Goal: Task Accomplishment & Management: Manage account settings

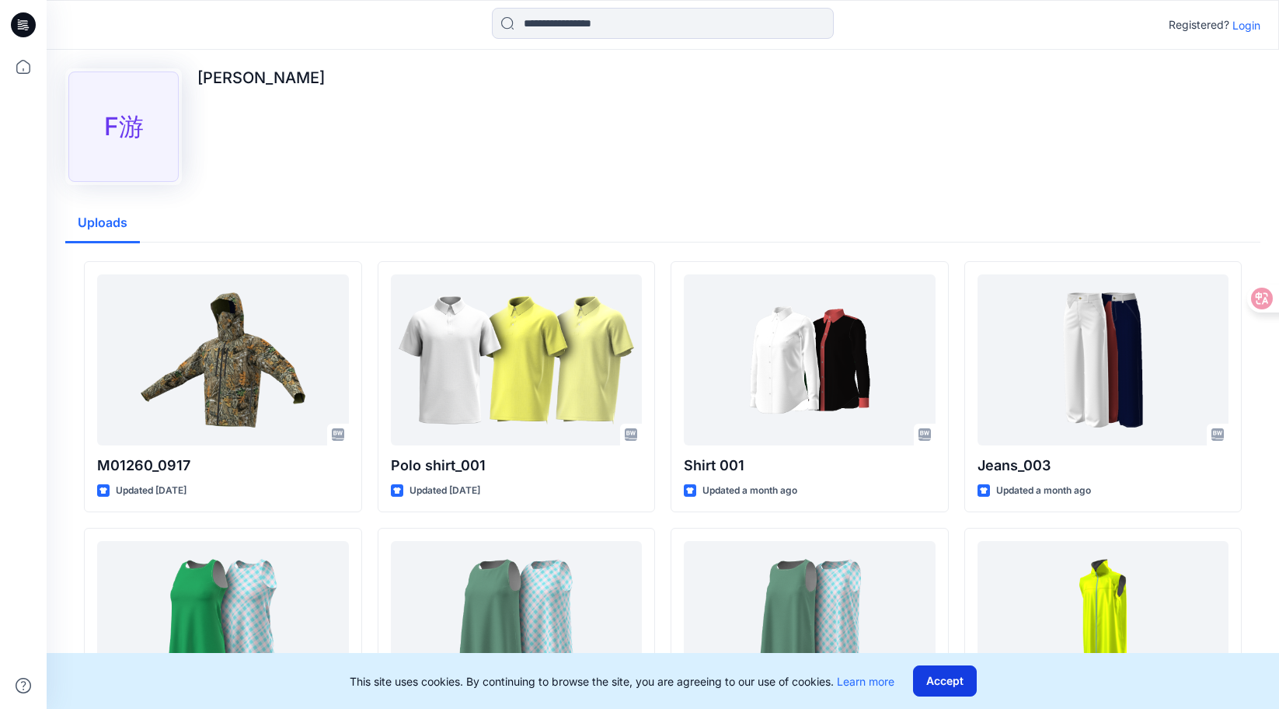
click at [960, 686] on button "Accept" at bounding box center [945, 680] width 64 height 31
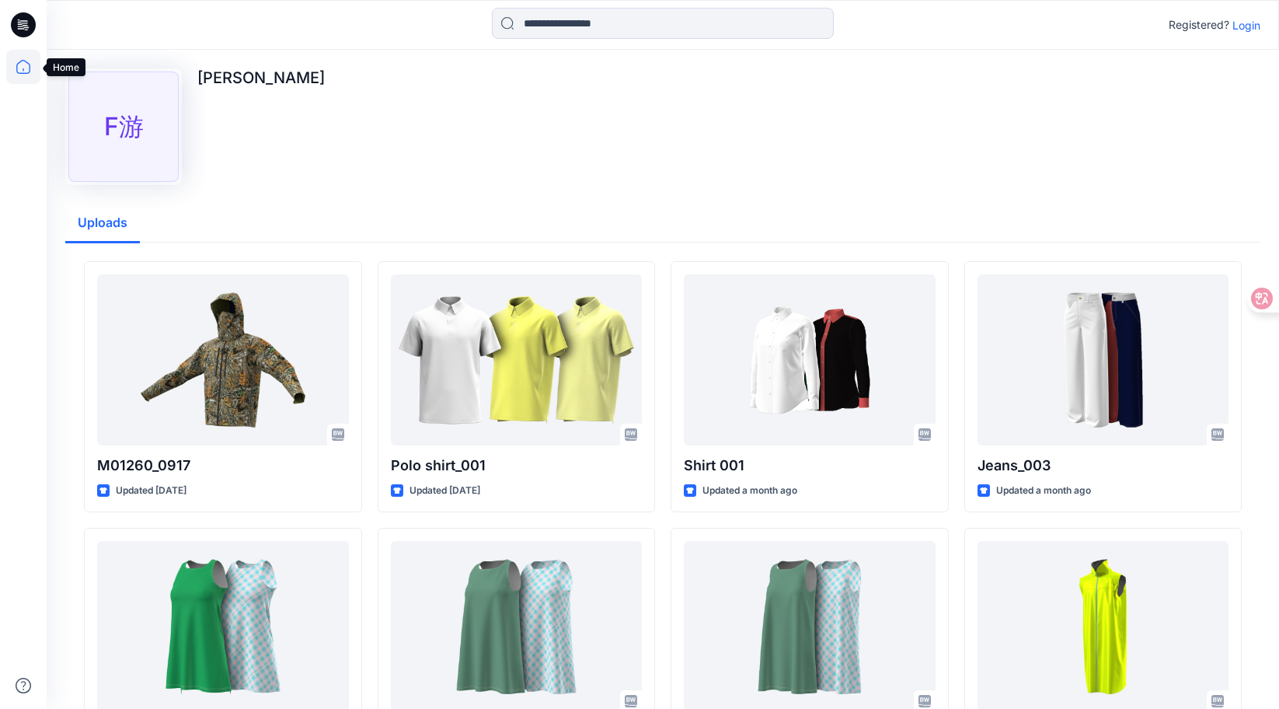
click at [23, 70] on icon at bounding box center [23, 69] width 1 height 3
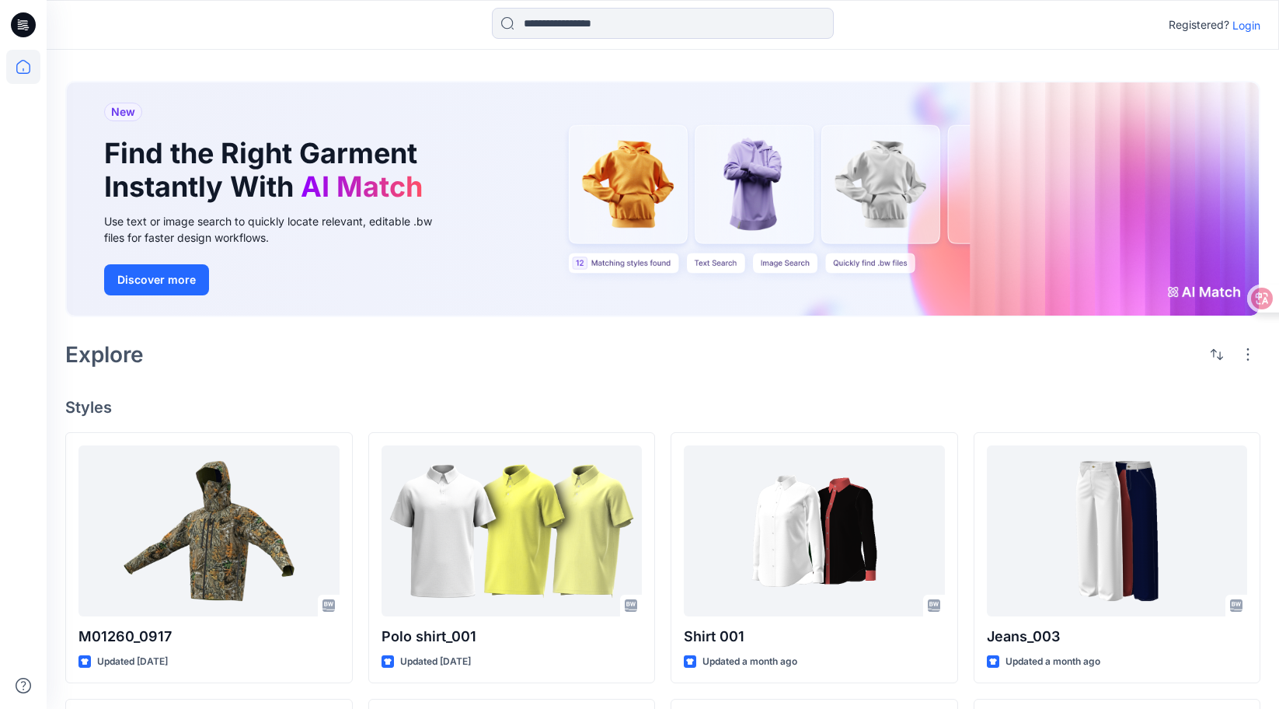
click at [19, 23] on icon at bounding box center [23, 24] width 25 height 25
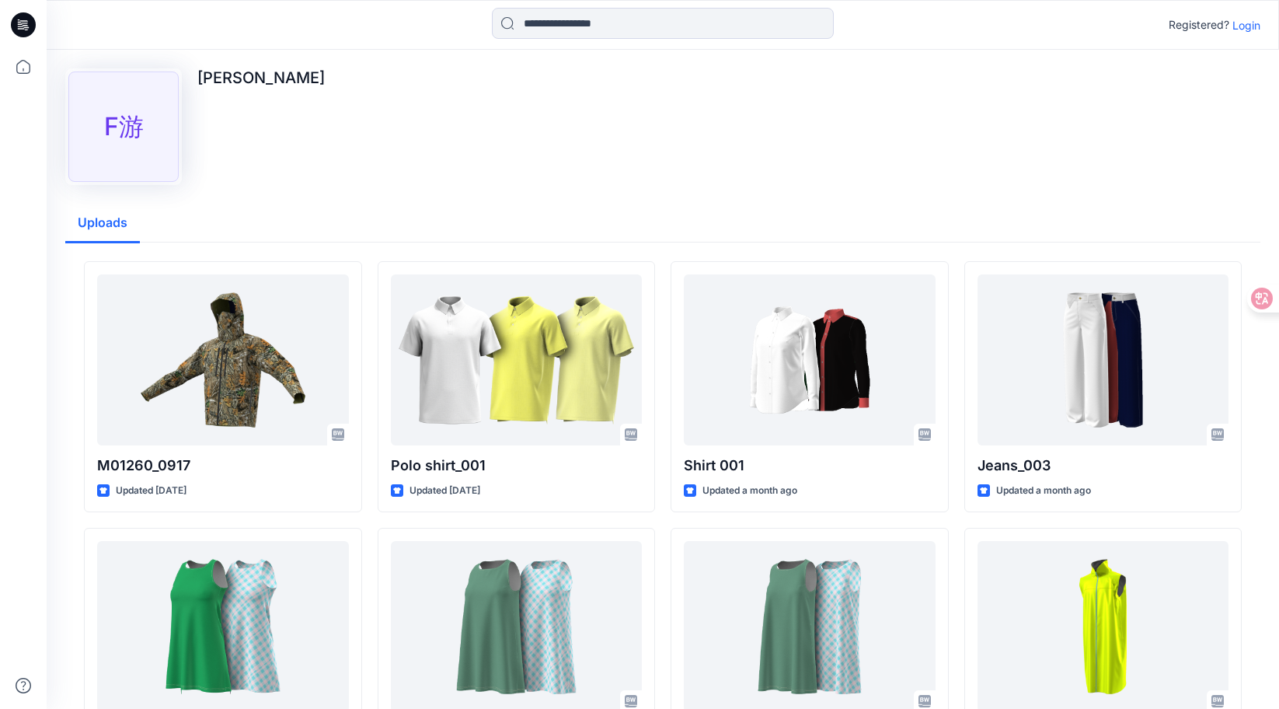
click at [1253, 27] on p "Login" at bounding box center [1247, 25] width 28 height 16
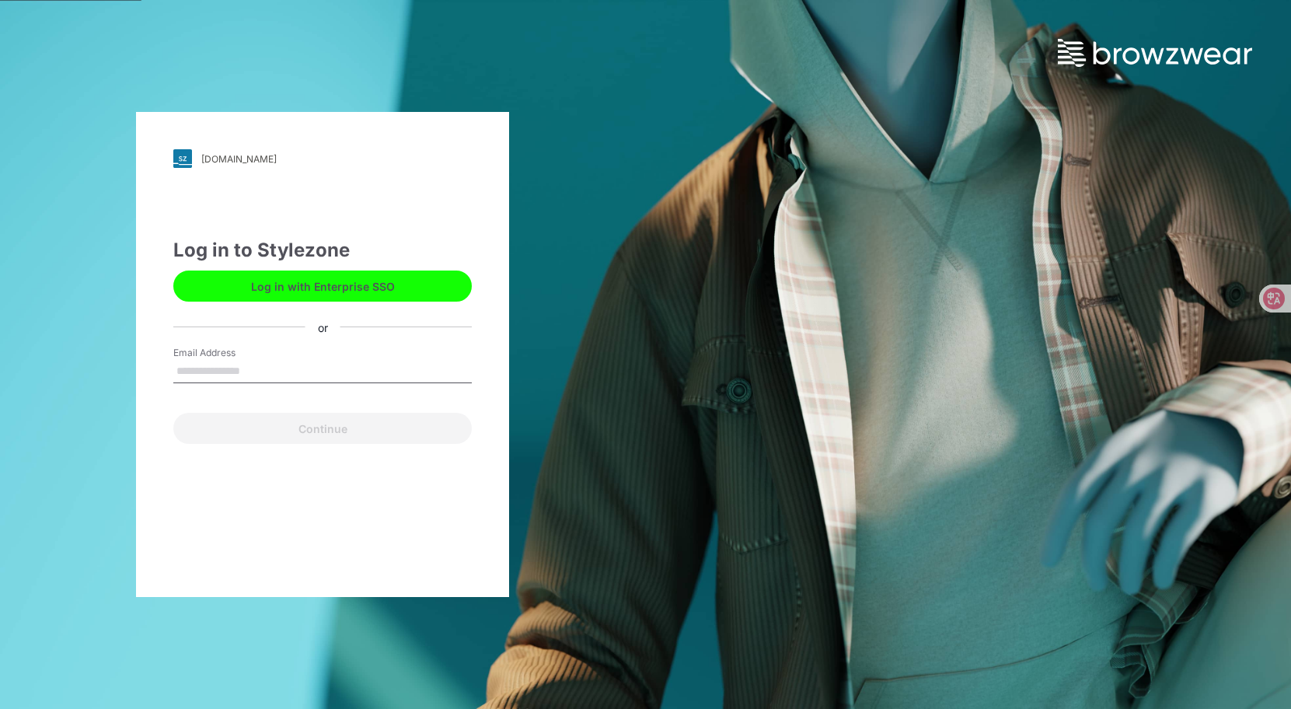
click at [204, 369] on input "Email Address" at bounding box center [322, 371] width 298 height 23
click at [217, 370] on input "Email Address" at bounding box center [322, 371] width 298 height 23
type input "**********"
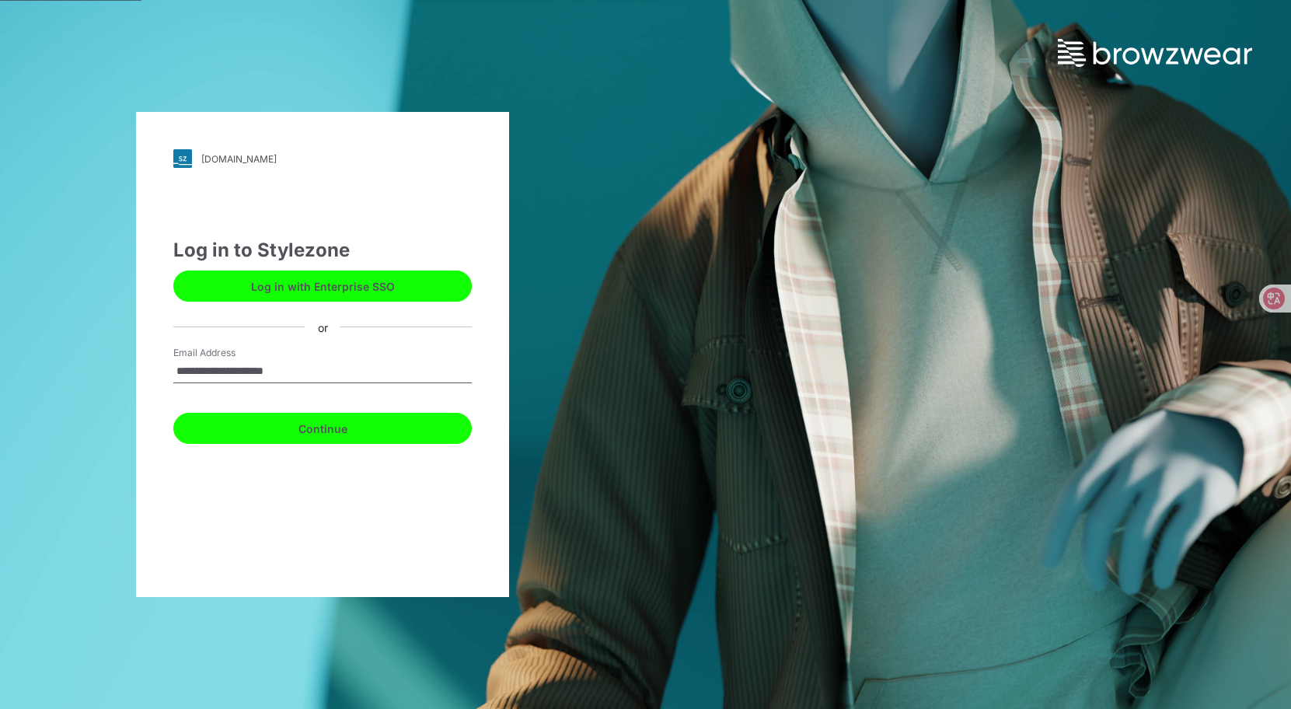
click at [313, 435] on button "Continue" at bounding box center [322, 428] width 298 height 31
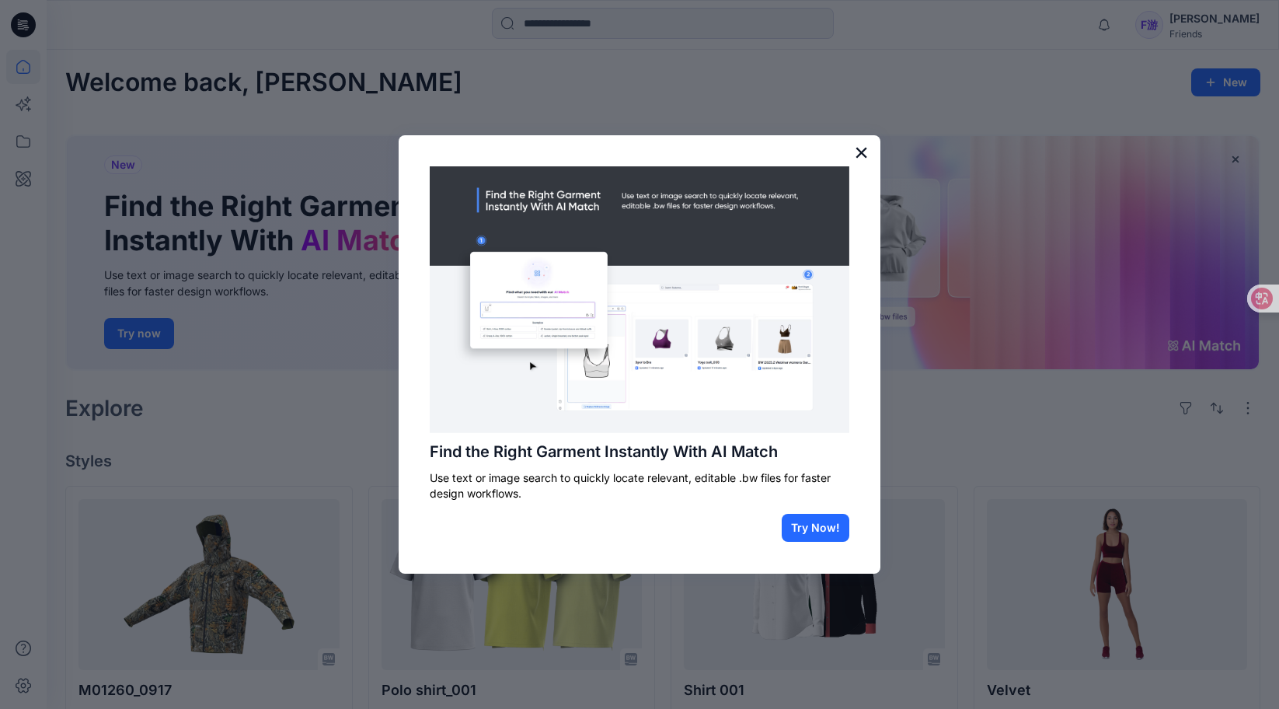
click at [862, 147] on button "×" at bounding box center [861, 152] width 15 height 25
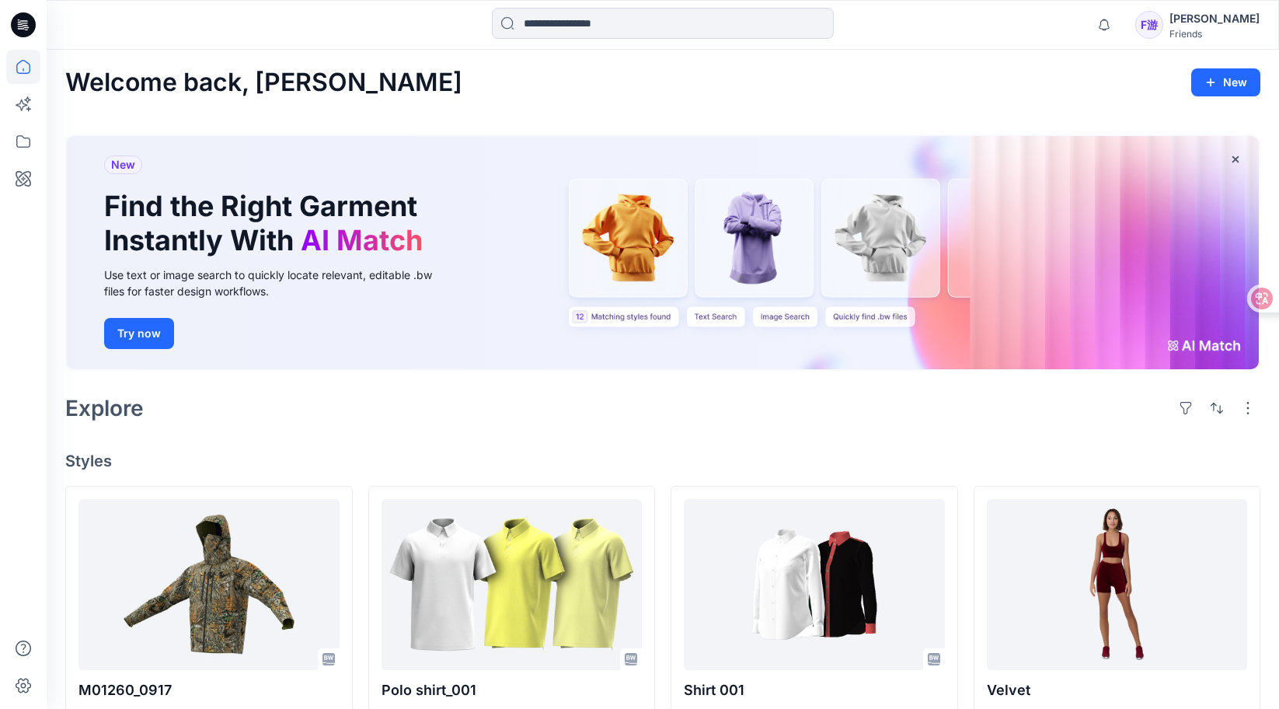
click at [1233, 23] on div "[PERSON_NAME]" at bounding box center [1215, 18] width 90 height 19
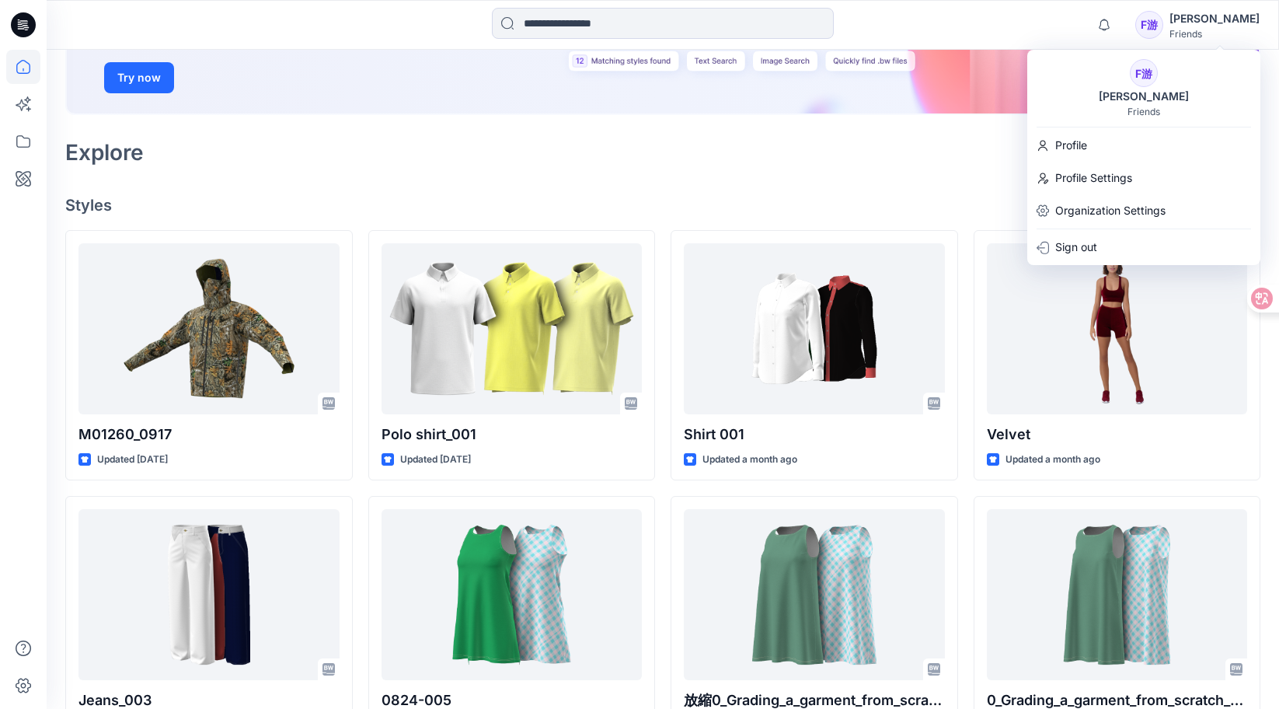
scroll to position [259, 0]
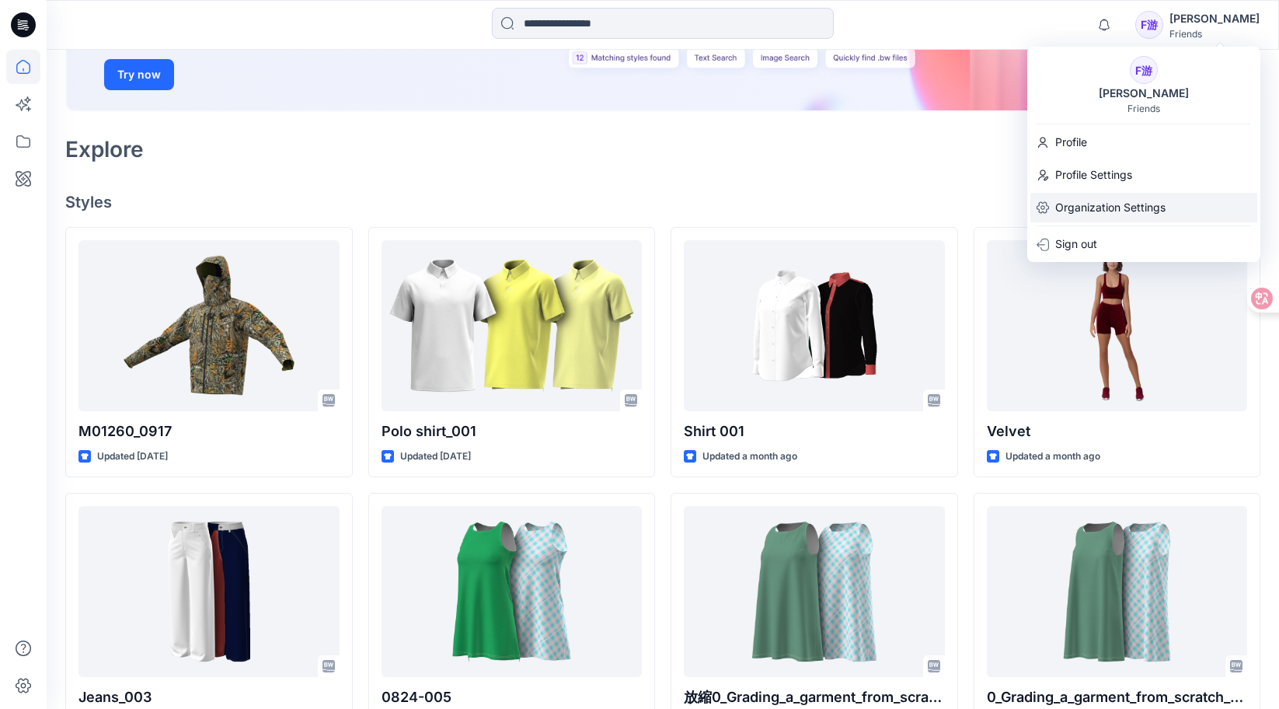
click at [1085, 209] on p "Organization Settings" at bounding box center [1111, 208] width 110 height 30
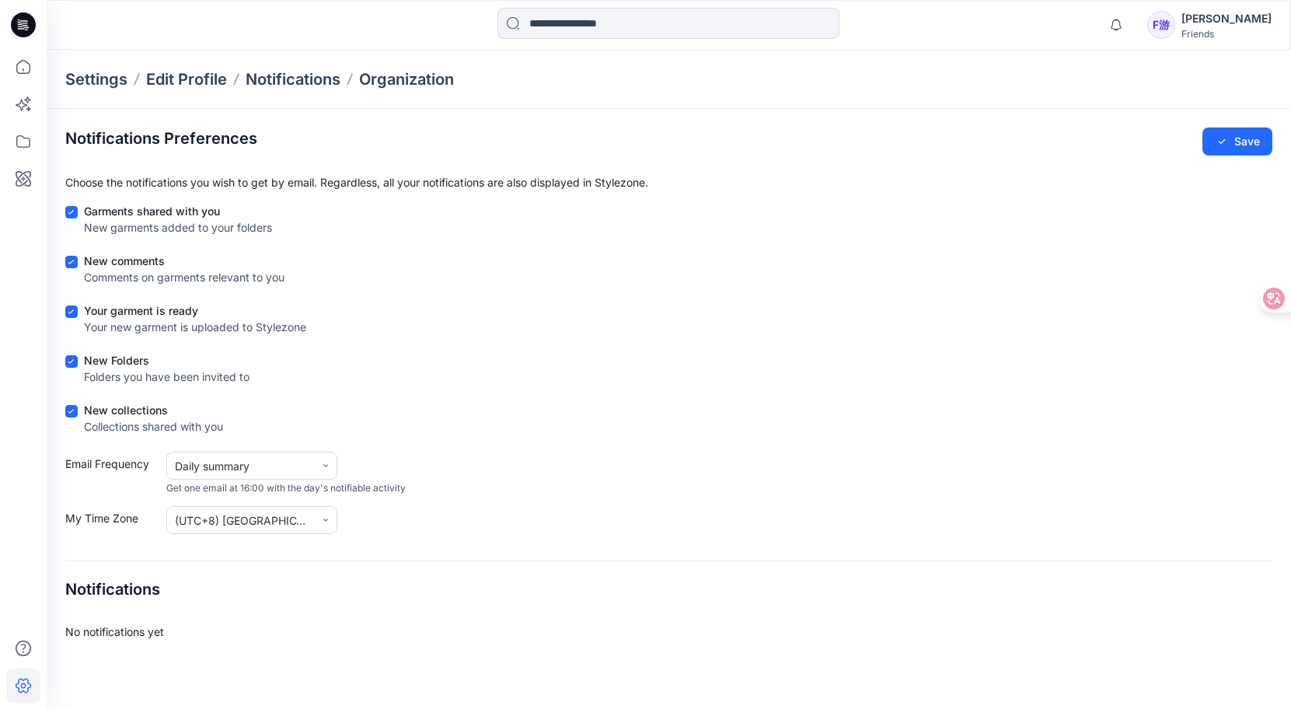
click at [1248, 21] on div "[PERSON_NAME]" at bounding box center [1226, 18] width 90 height 19
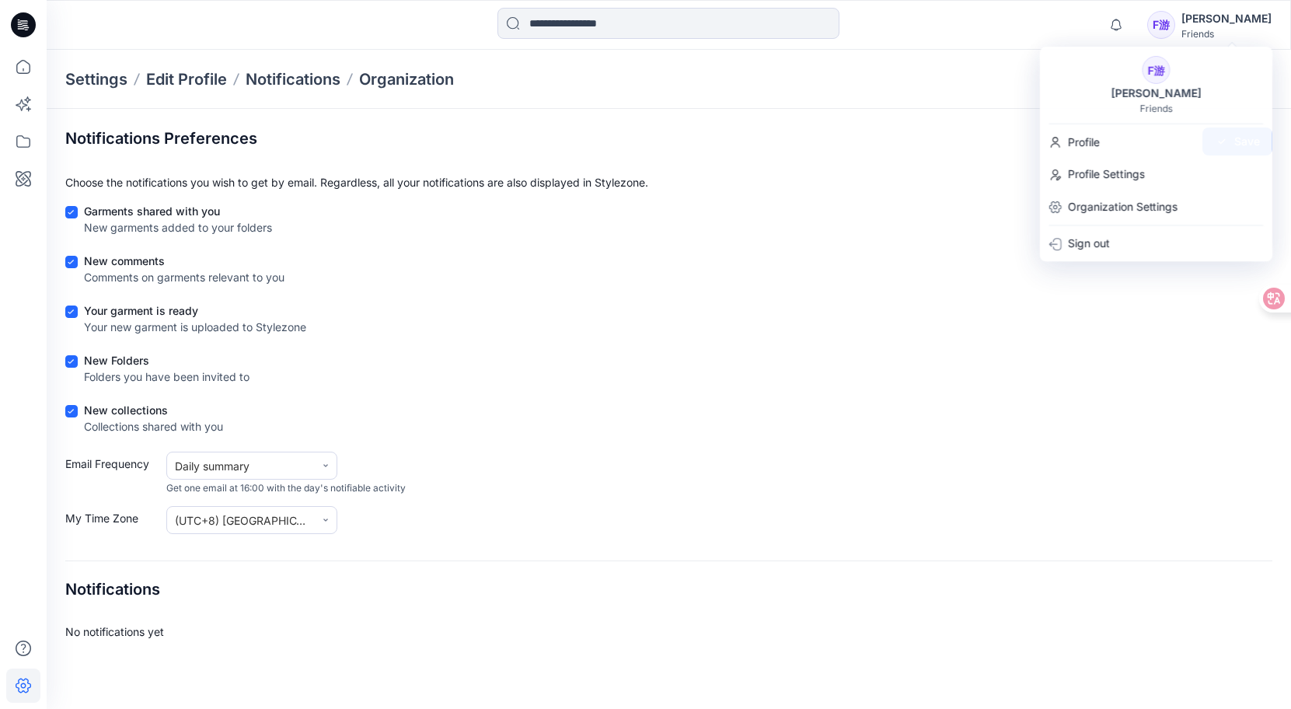
click at [696, 335] on div "Your garment is ready Your new garment is uploaded to Stylezone" at bounding box center [668, 321] width 1207 height 39
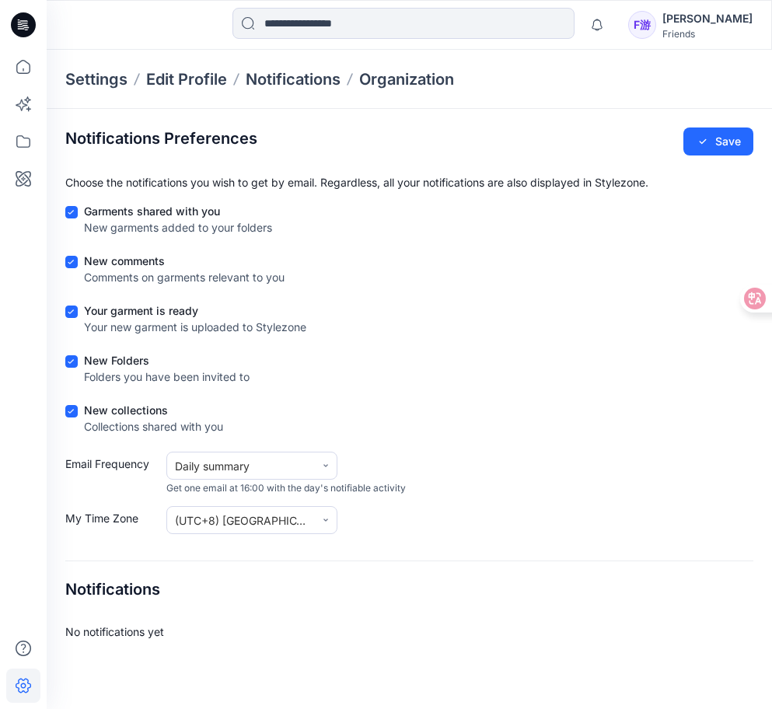
click at [730, 29] on div "Friends" at bounding box center [707, 34] width 90 height 12
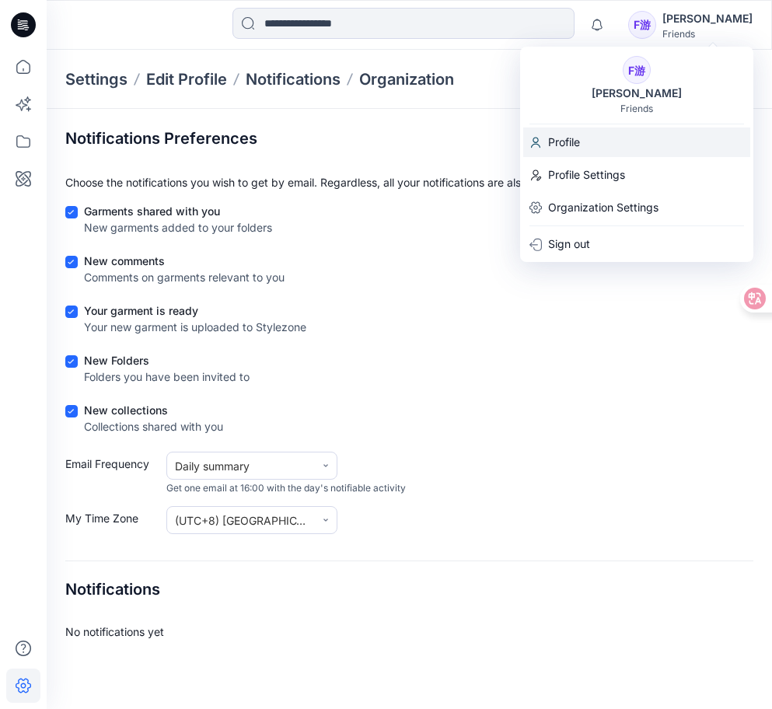
click at [566, 139] on p "Profile" at bounding box center [564, 142] width 32 height 30
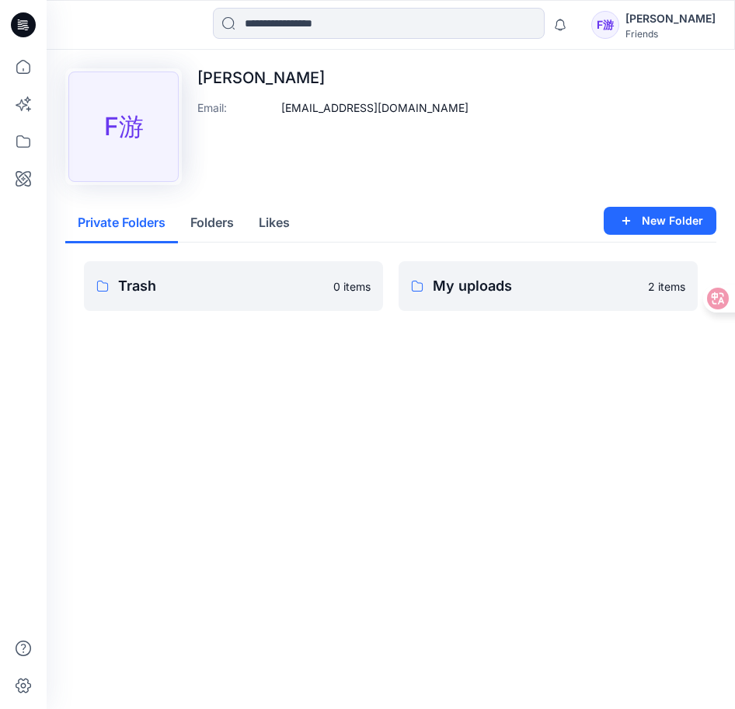
click at [490, 142] on div "Upload Image F游 [PERSON_NAME] Email : [EMAIL_ADDRESS][DOMAIN_NAME]" at bounding box center [390, 126] width 651 height 117
click at [26, 174] on icon at bounding box center [23, 179] width 34 height 34
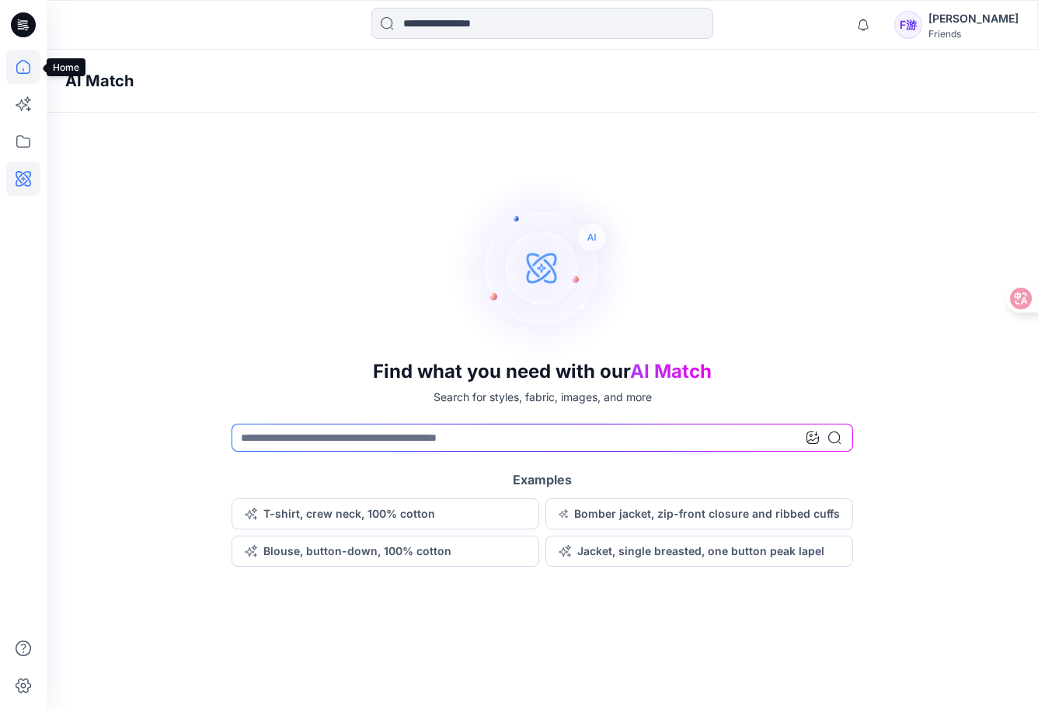
click at [29, 67] on icon at bounding box center [23, 67] width 34 height 34
